Goal: Transaction & Acquisition: Purchase product/service

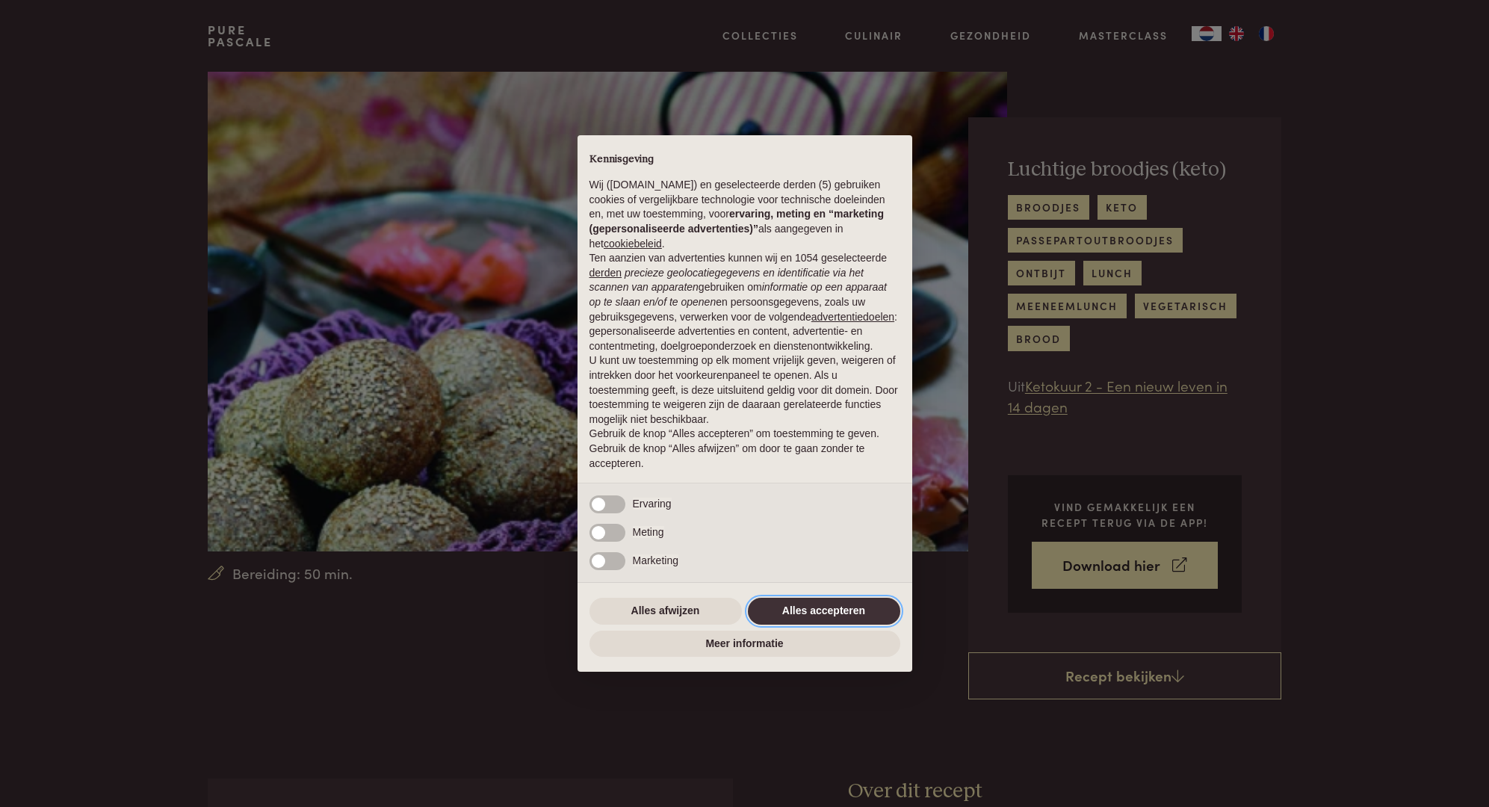
click at [840, 625] on button "Alles accepteren" at bounding box center [824, 611] width 152 height 27
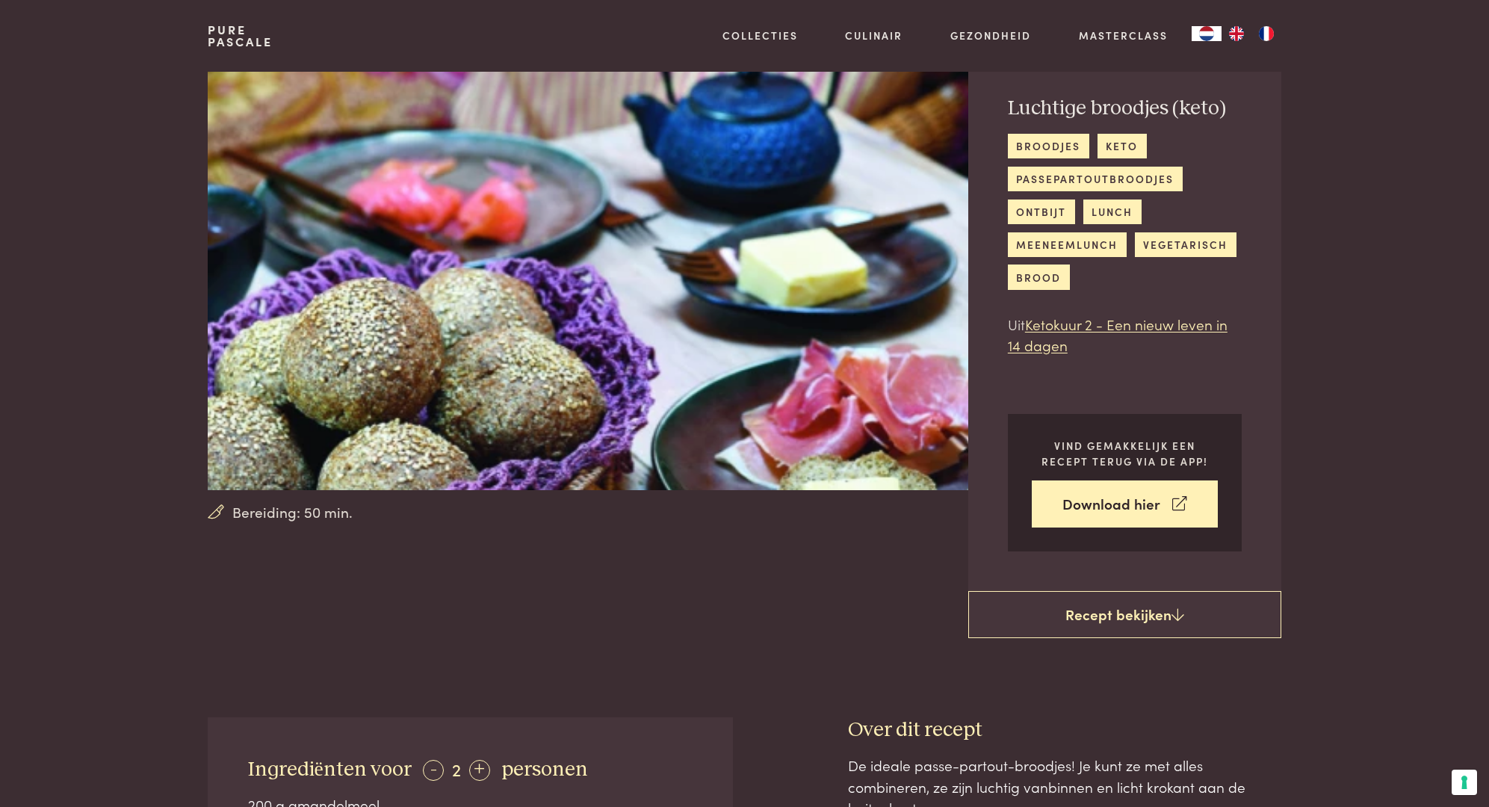
scroll to position [32, 0]
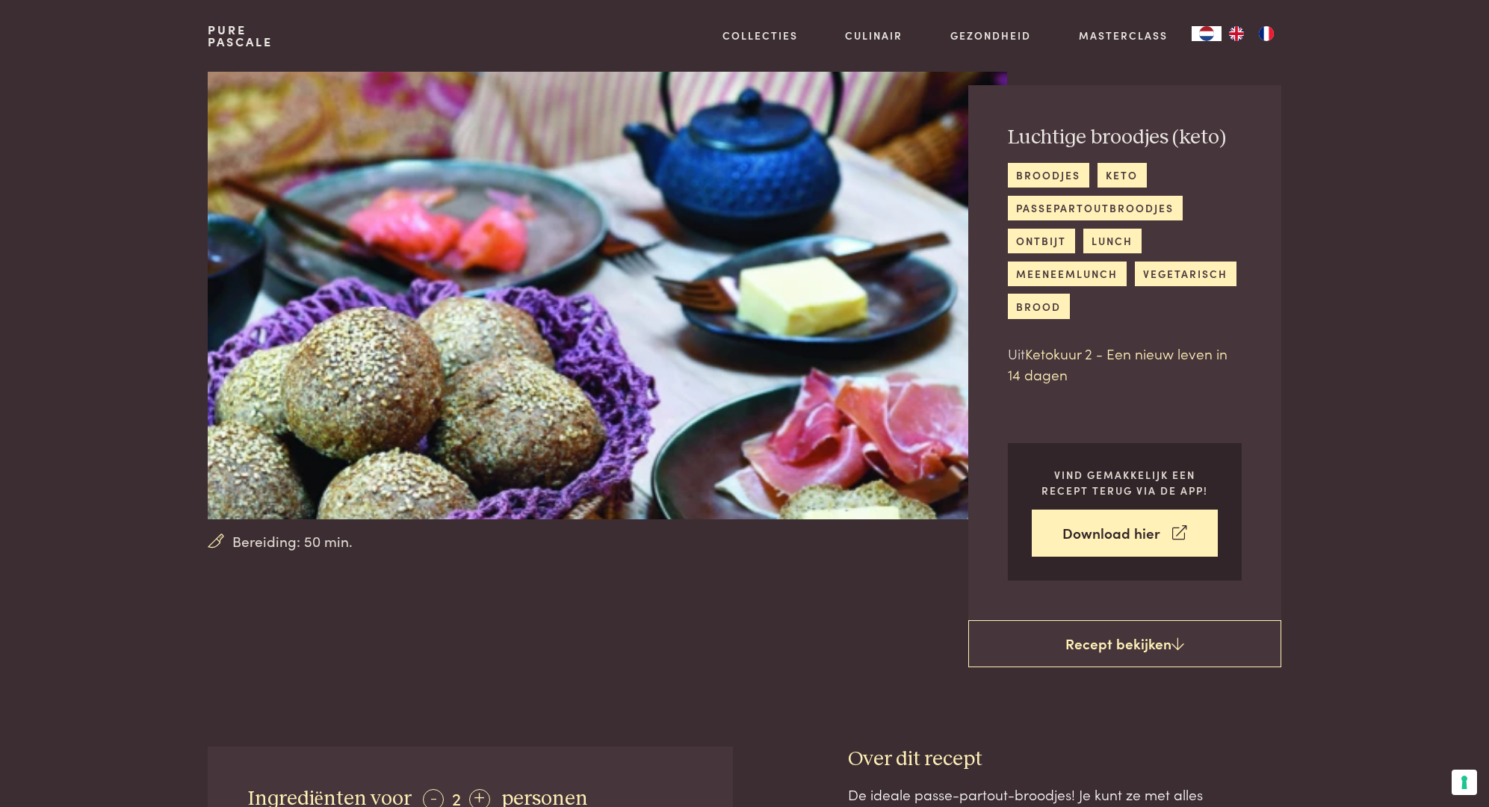
click at [1054, 353] on link "Ketokuur 2 - Een nieuw leven in 14 dagen" at bounding box center [1118, 364] width 220 height 42
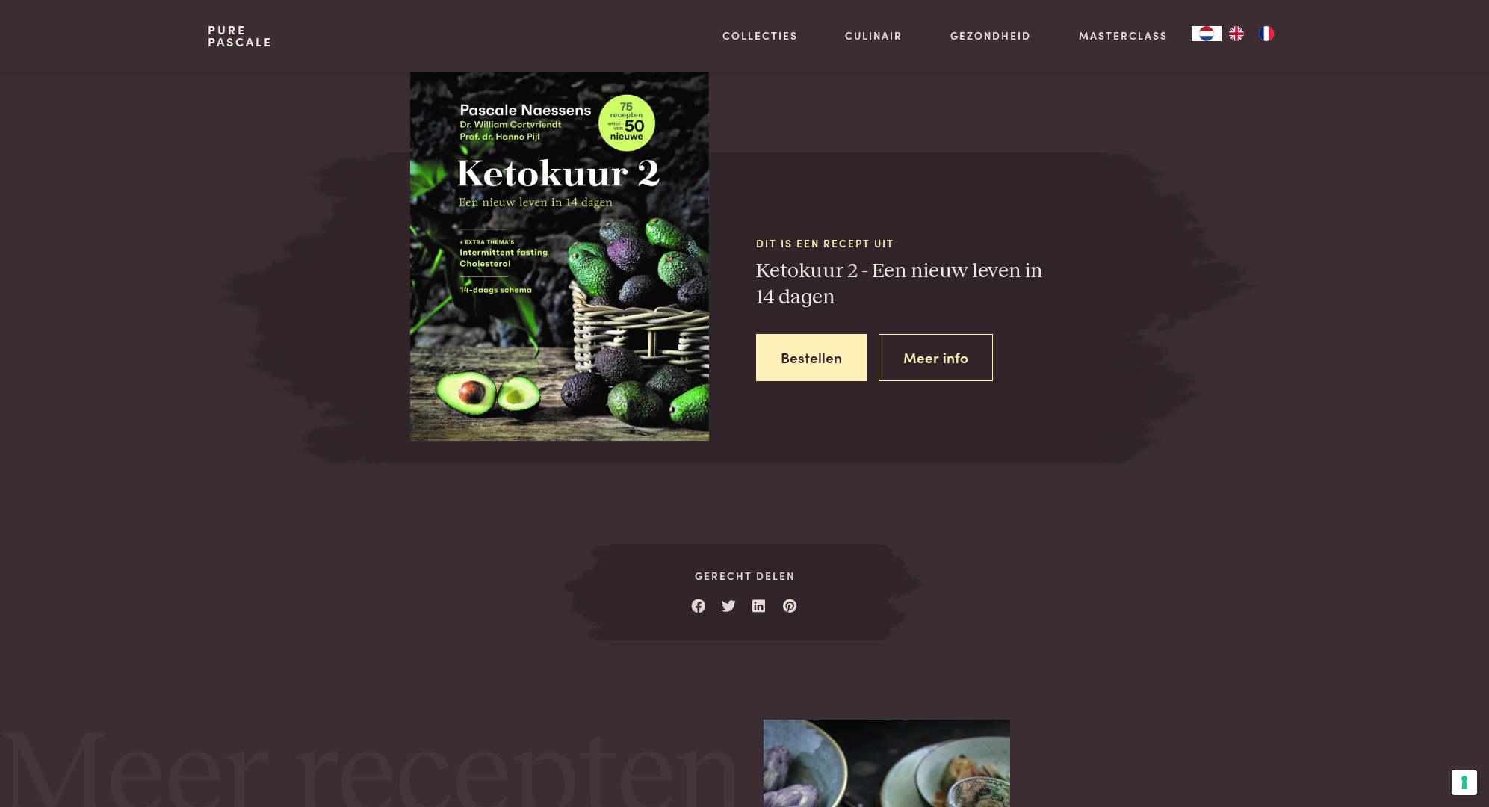
scroll to position [1403, 0]
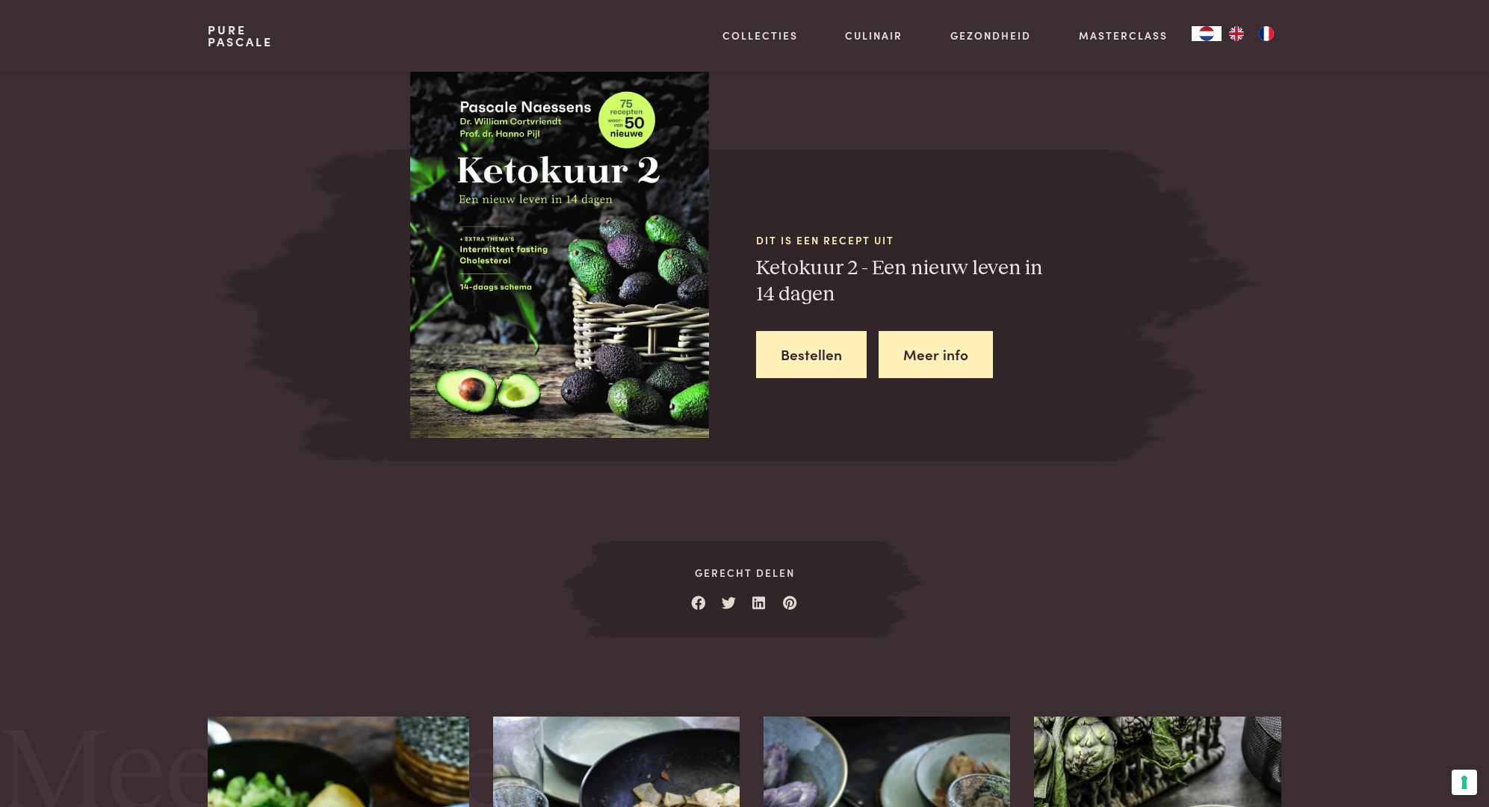
click at [903, 357] on link "Meer info" at bounding box center [936, 354] width 114 height 47
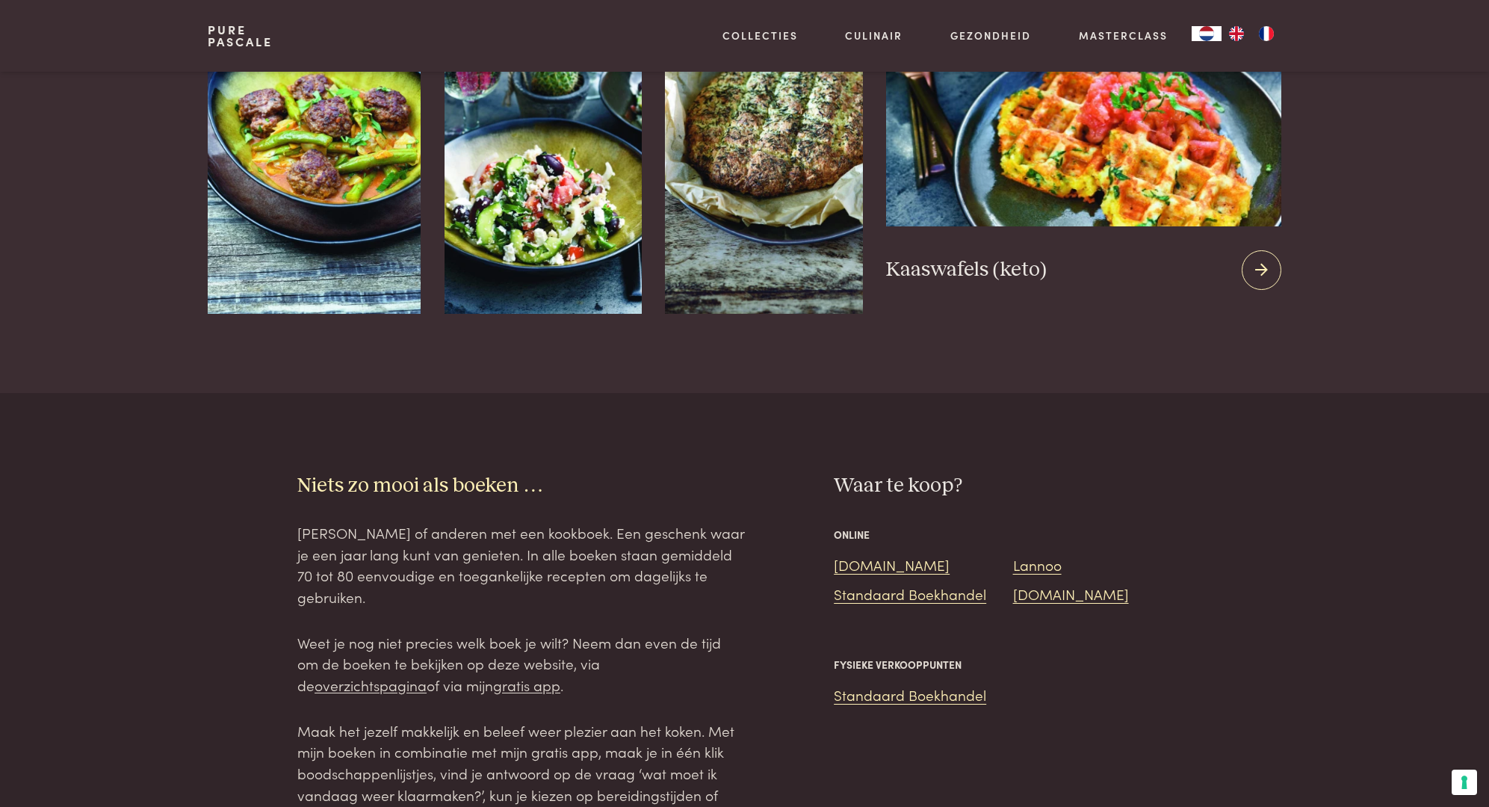
scroll to position [1770, 0]
